Goal: Navigation & Orientation: Go to known website

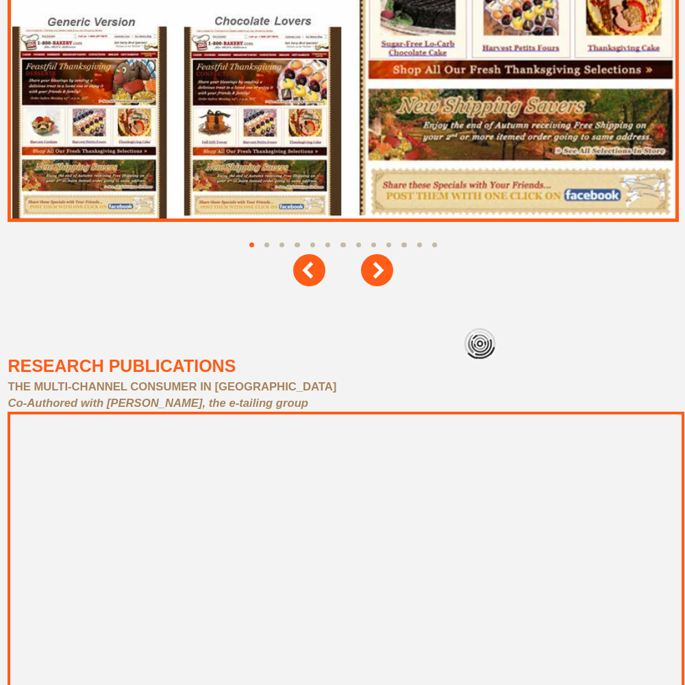
scroll to position [6161, 0]
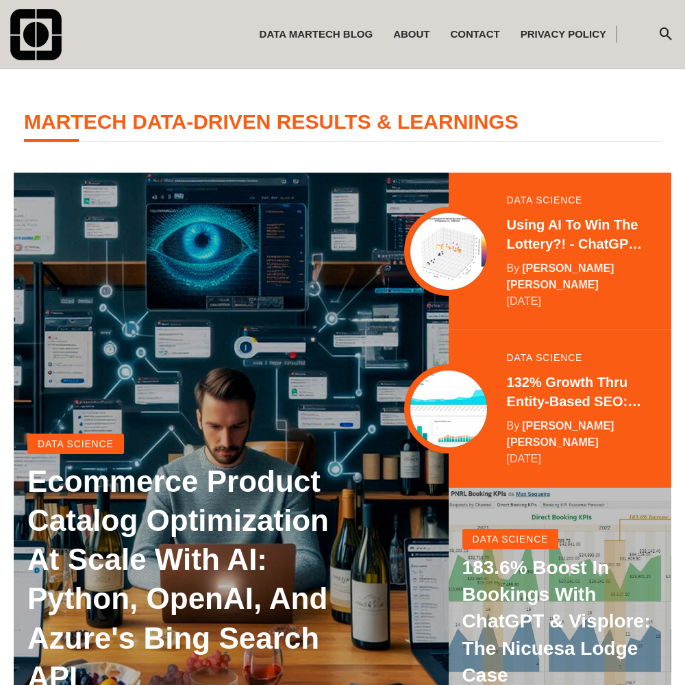
scroll to position [271, 0]
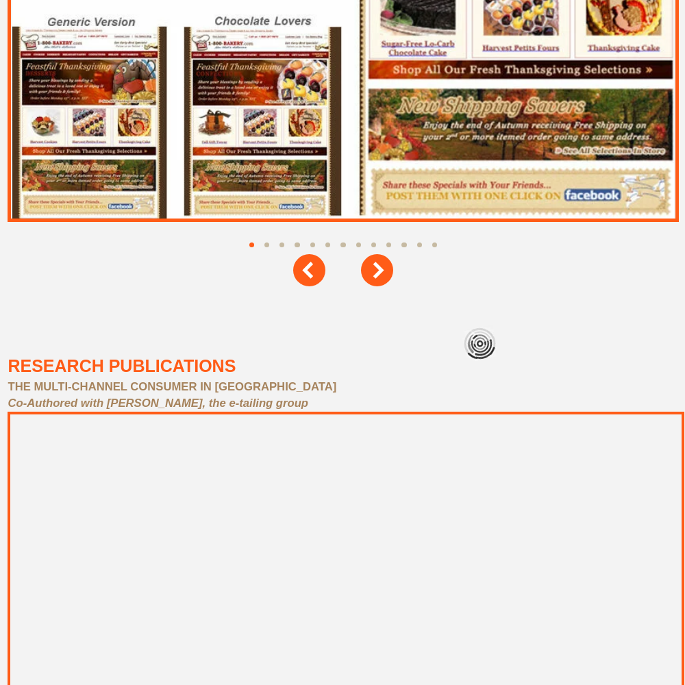
scroll to position [6161, 0]
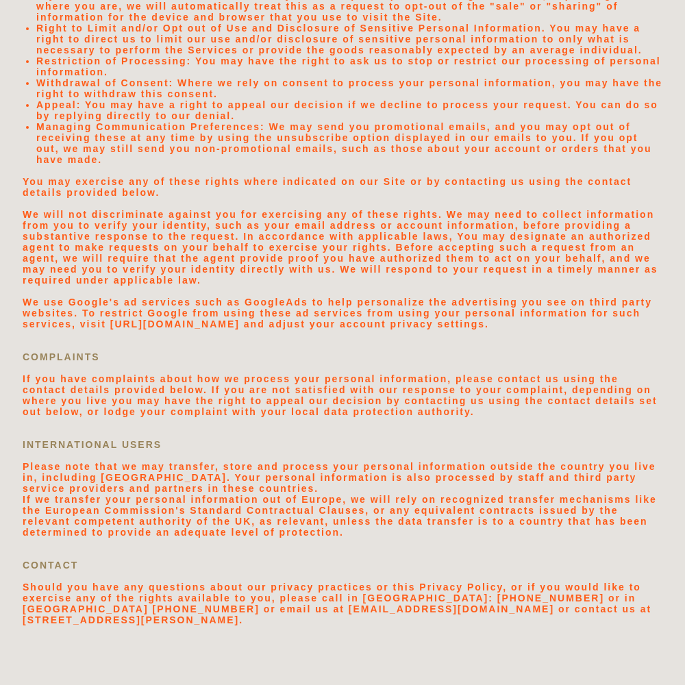
scroll to position [2910, 0]
